Goal: Task Accomplishment & Management: Use online tool/utility

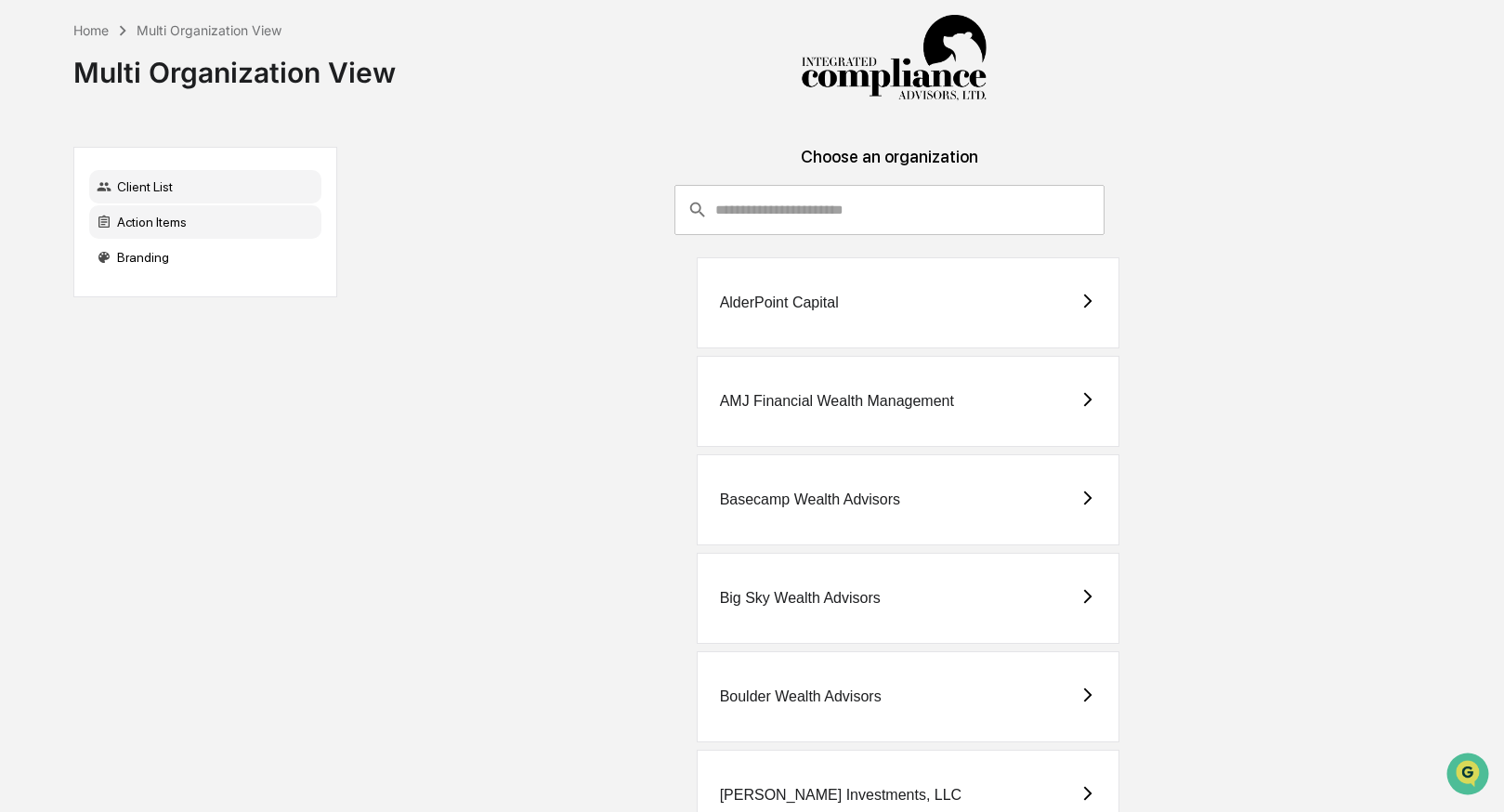
click at [175, 225] on div "Action Items" at bounding box center [206, 222] width 233 height 34
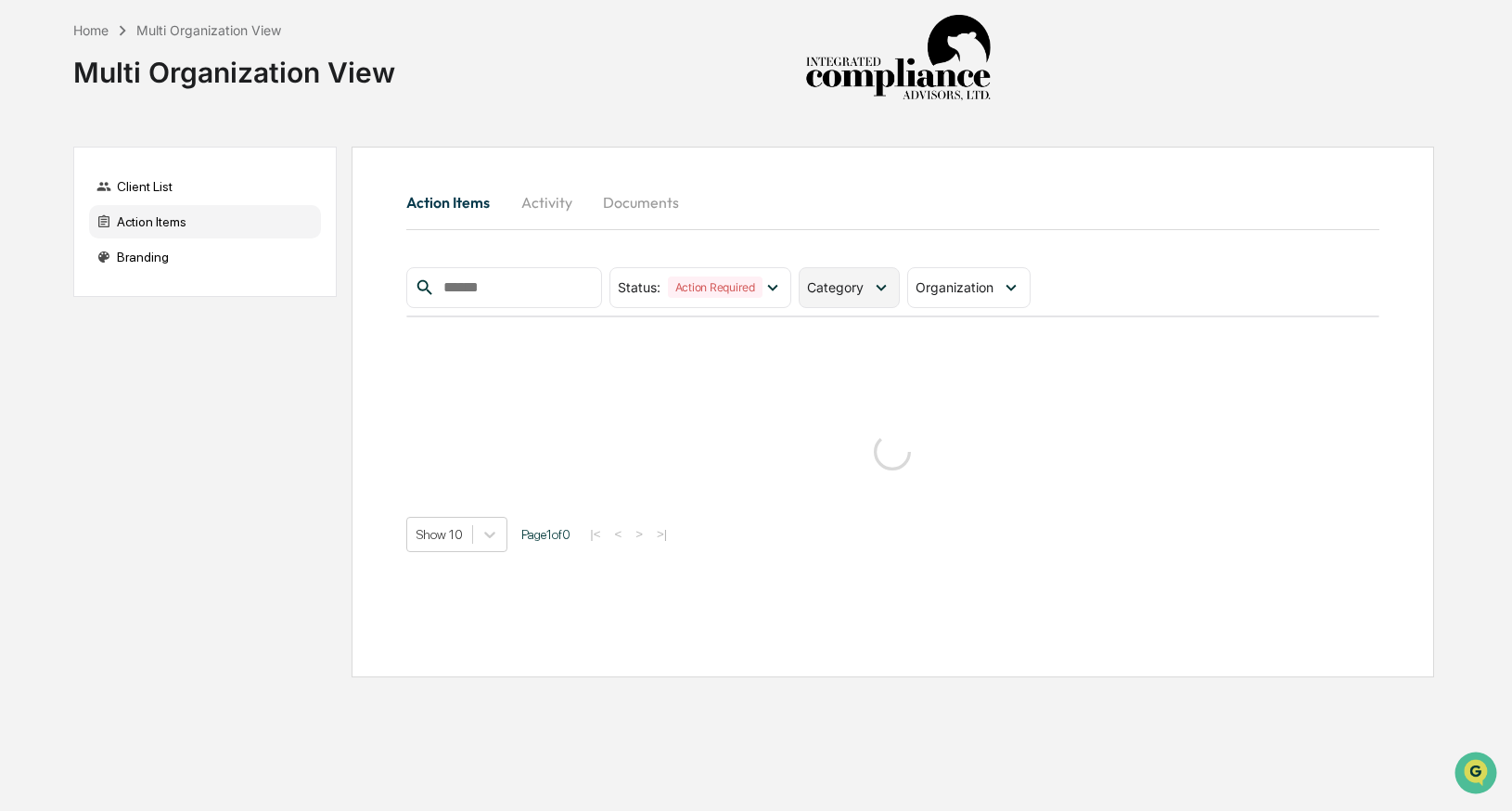
click at [838, 281] on span "Category" at bounding box center [835, 287] width 57 height 16
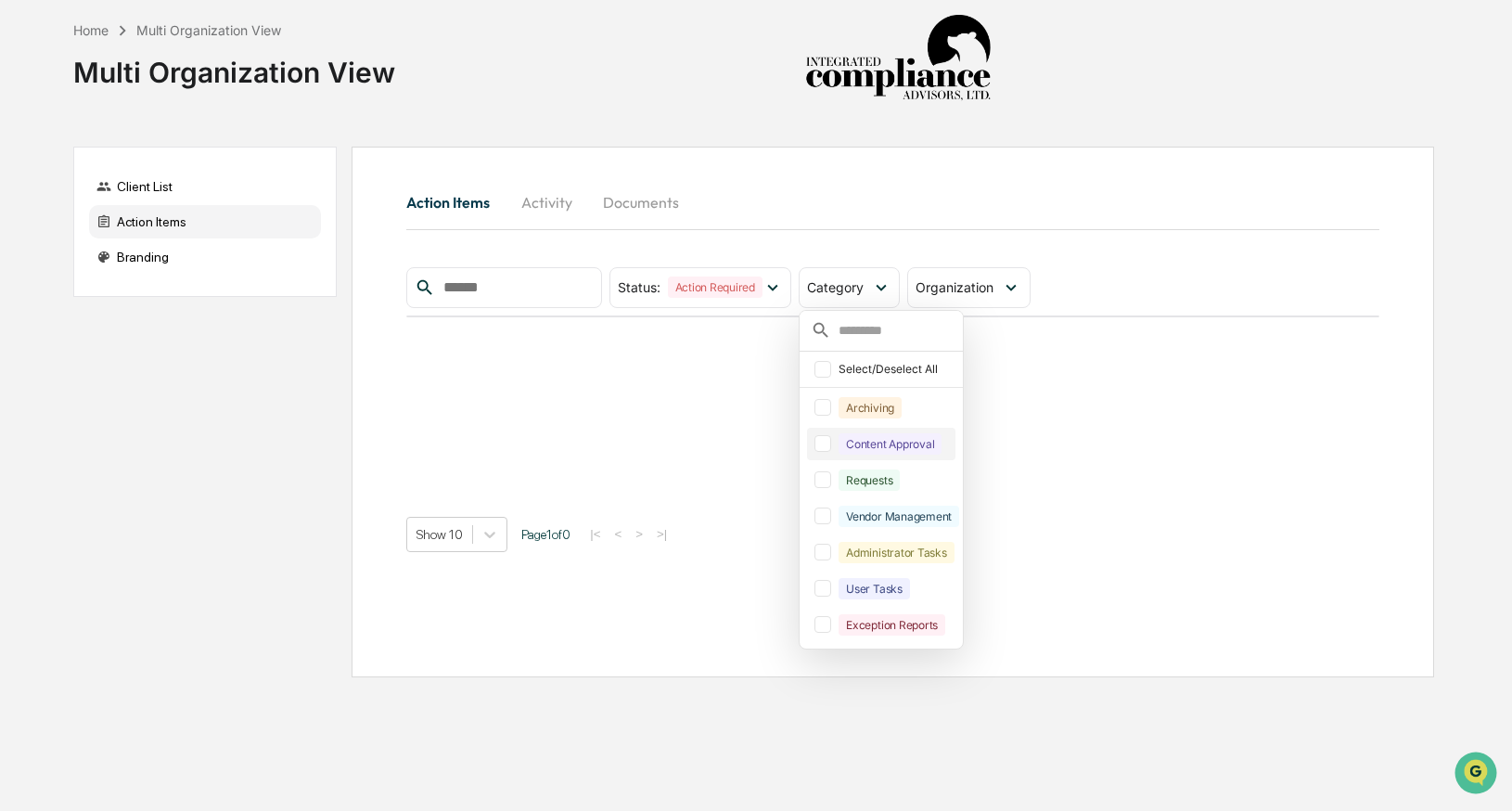
click at [827, 451] on div at bounding box center [822, 443] width 17 height 17
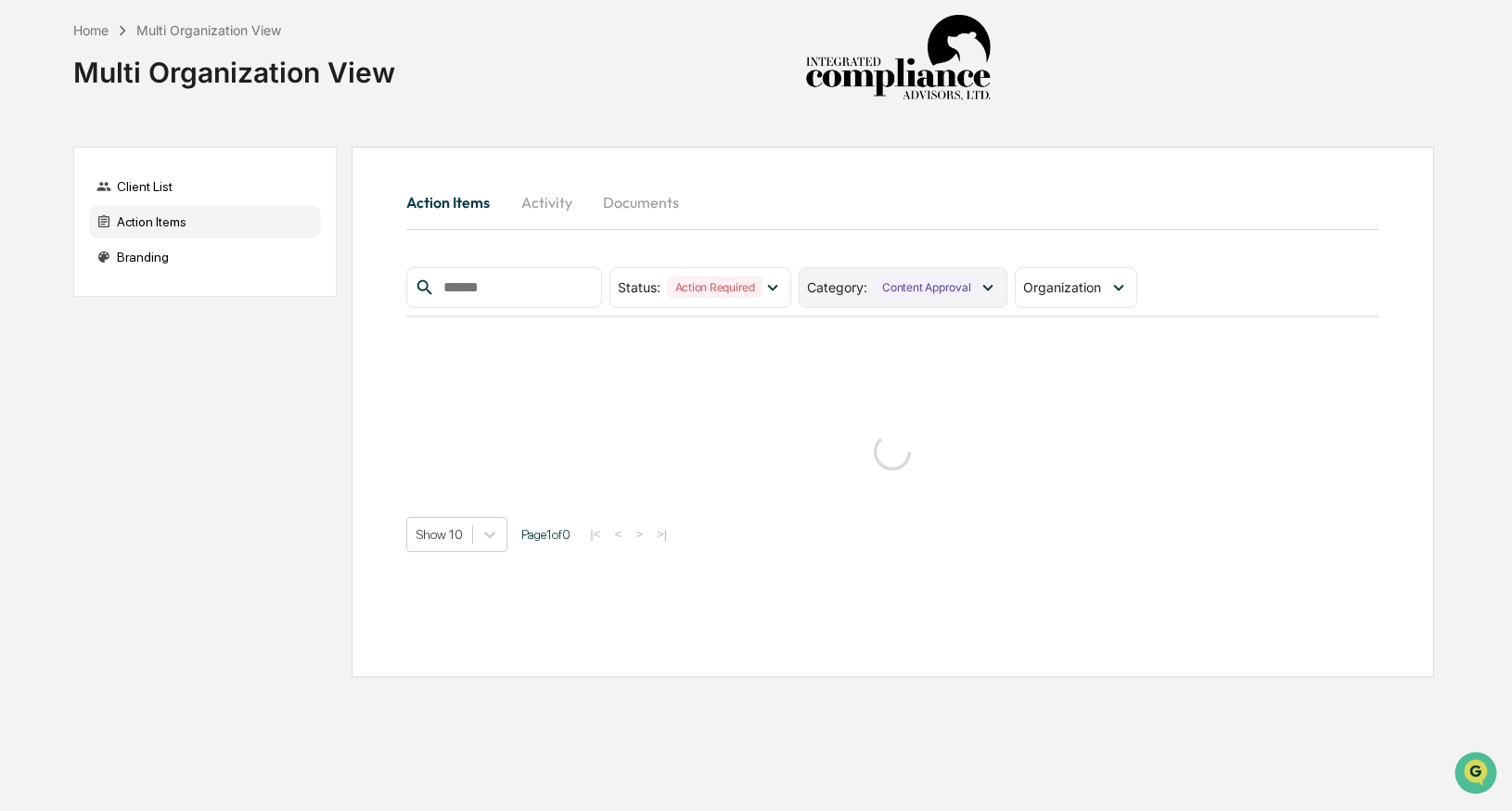
click at [916, 302] on div "Category : Content Approval" at bounding box center [901, 287] width 207 height 41
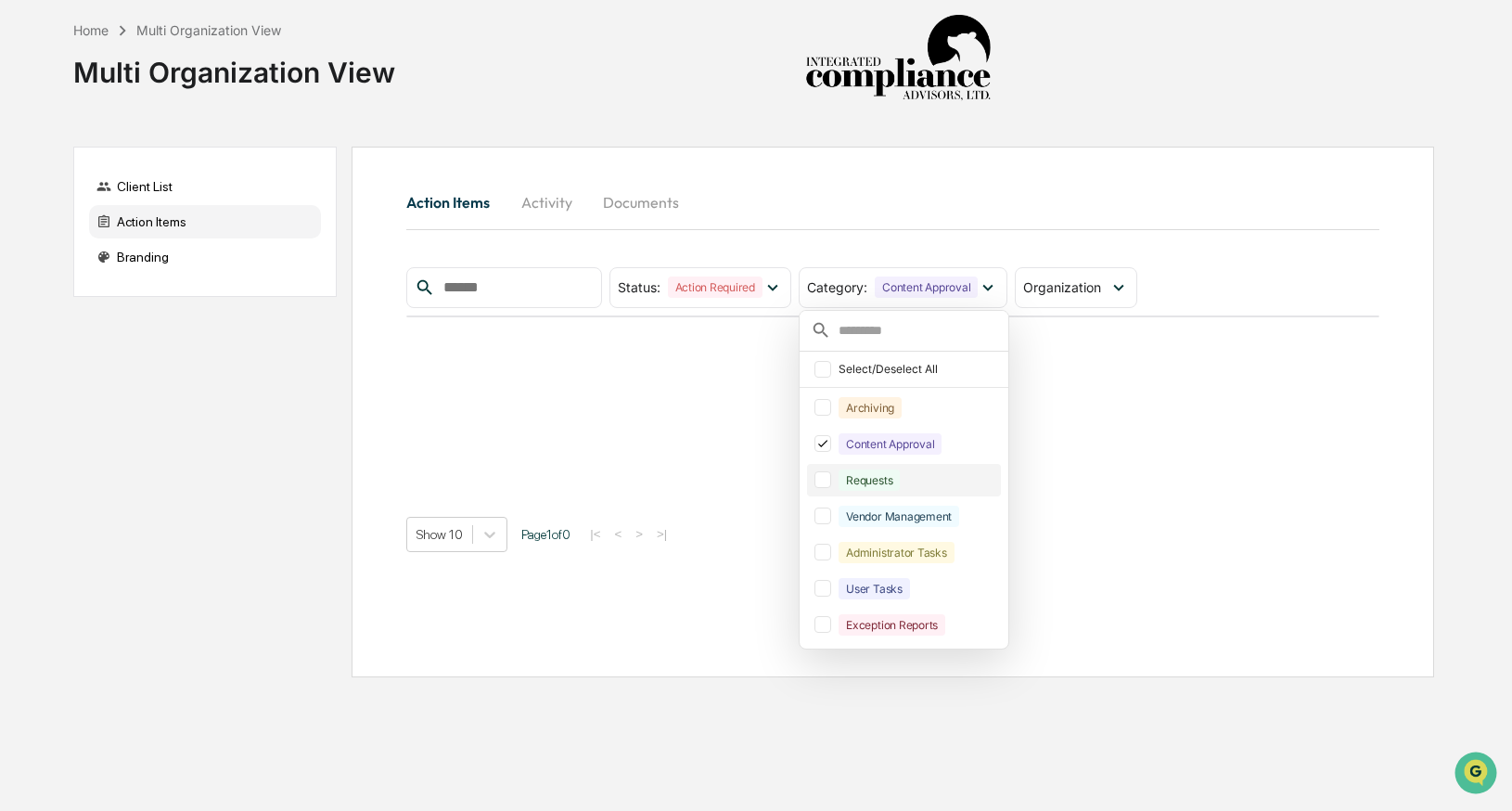
click at [829, 475] on div at bounding box center [822, 479] width 17 height 17
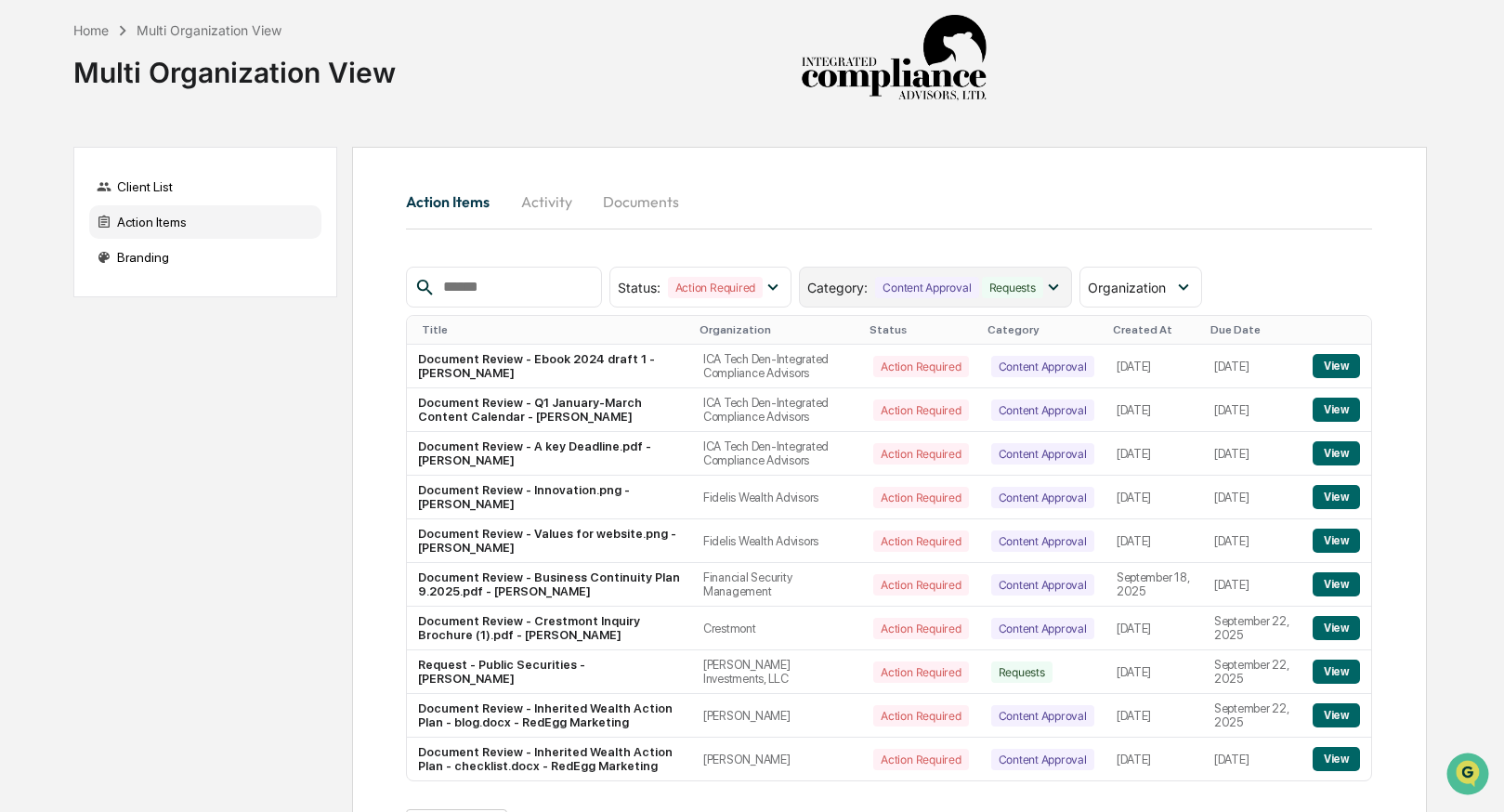
scroll to position [66, 0]
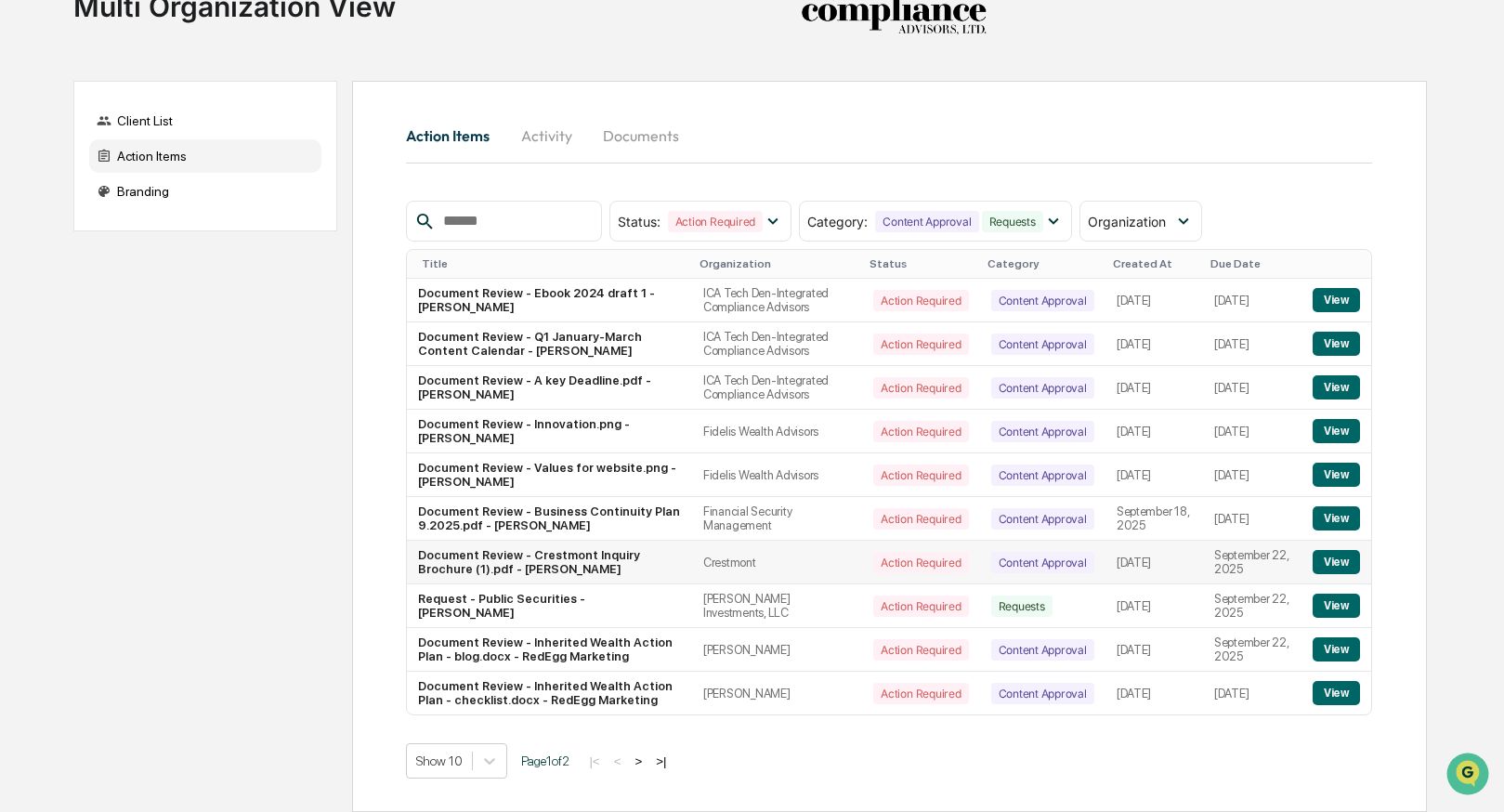
click at [1338, 561] on button "View" at bounding box center [1336, 562] width 48 height 24
